Goal: Find contact information: Find contact information

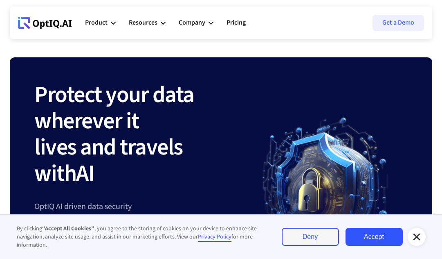
click at [382, 230] on link "Accept" at bounding box center [374, 236] width 57 height 18
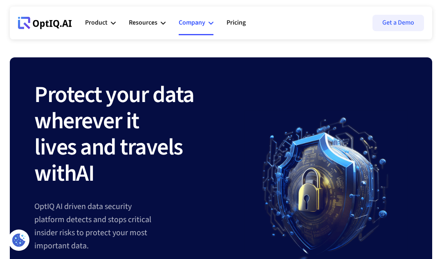
click at [208, 25] on div "Company" at bounding box center [196, 23] width 35 height 25
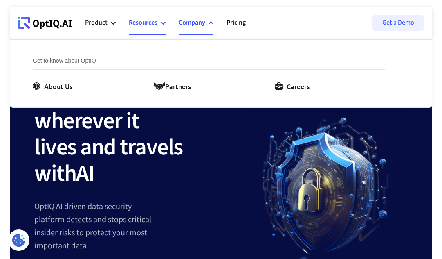
click at [157, 21] on div "Resources" at bounding box center [143, 22] width 29 height 11
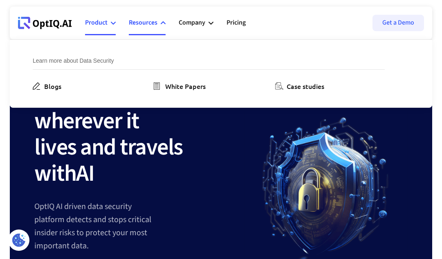
click at [113, 22] on icon at bounding box center [113, 22] width 5 height 5
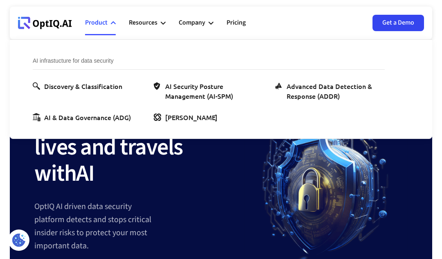
click at [405, 19] on link "Get a Demo" at bounding box center [399, 23] width 52 height 16
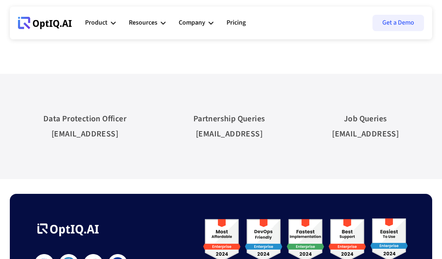
scroll to position [569, 0]
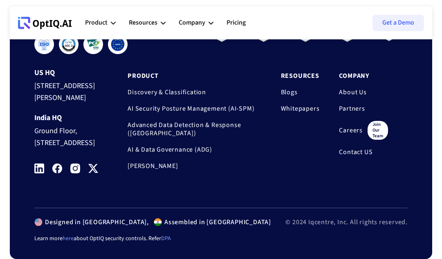
click at [345, 148] on link "Contact US" at bounding box center [363, 152] width 49 height 8
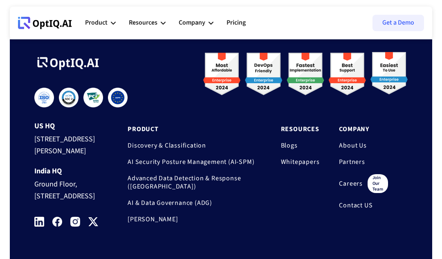
scroll to position [569, 0]
